Goal: Information Seeking & Learning: Learn about a topic

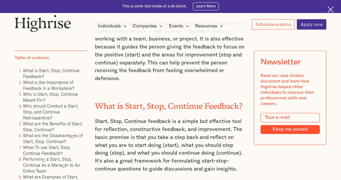
scroll to position [393, 0]
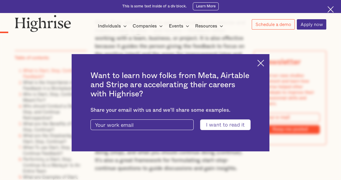
click at [264, 63] on img at bounding box center [261, 63] width 7 height 7
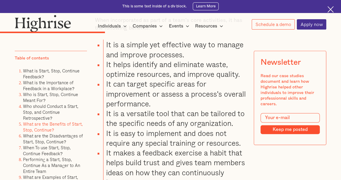
scroll to position [1535, 0]
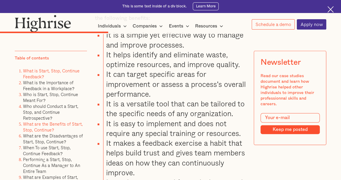
click at [39, 71] on link "What is Start, Stop, Continue Feedback?" at bounding box center [51, 73] width 57 height 13
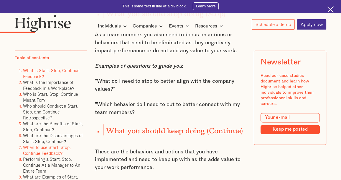
scroll to position [704, 0]
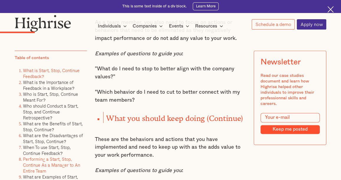
click at [38, 163] on link "Performing a Start, Stop, Continue As a Manager to An Entire Team" at bounding box center [51, 165] width 57 height 19
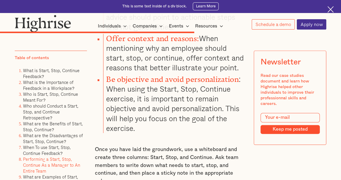
scroll to position [2497, 0]
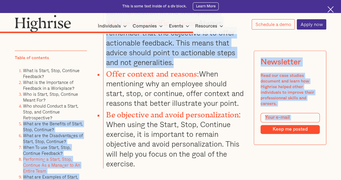
drag, startPoint x: 83, startPoint y: 116, endPoint x: 87, endPoint y: 88, distance: 27.8
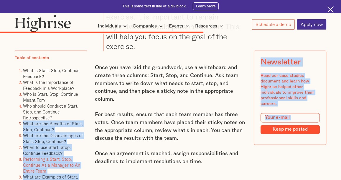
scroll to position [2615, 0]
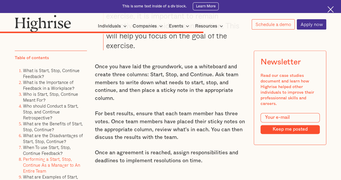
click at [38, 173] on link "What are Examples of Start, Stop, Continue Feedback Exercises?" at bounding box center [50, 182] width 55 height 19
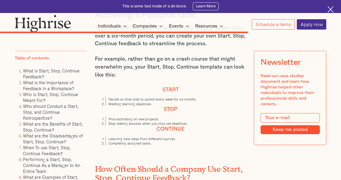
scroll to position [3121, 0]
